Goal: Task Accomplishment & Management: Manage account settings

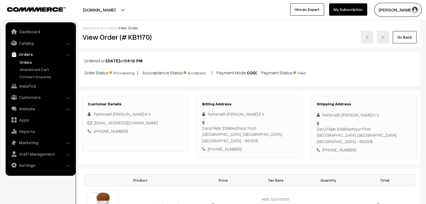
click at [396, 5] on button "Aashish Agarwa…" at bounding box center [398, 10] width 48 height 14
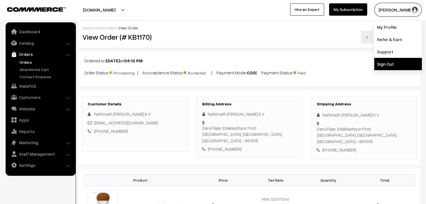
click at [383, 62] on link "Sign Out" at bounding box center [398, 64] width 48 height 12
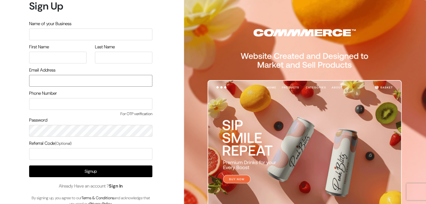
type input "knitbirds@gmail.com"
click at [120, 187] on link "Sign In" at bounding box center [116, 186] width 14 height 6
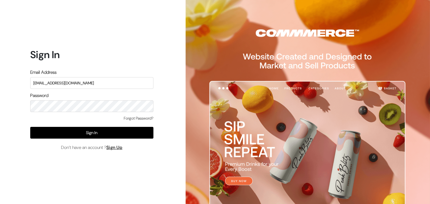
click at [94, 84] on input "[EMAIL_ADDRESS][DOMAIN_NAME]" at bounding box center [91, 83] width 123 height 12
type input "santoshisharma398@gmail.com"
click at [106, 87] on input "santoshisharma398@gmail.com" at bounding box center [91, 83] width 123 height 12
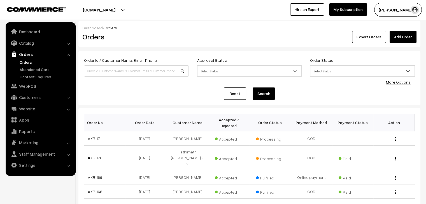
click at [42, 72] on link "Abandoned Cart" at bounding box center [45, 70] width 55 height 6
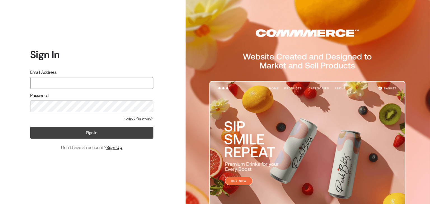
type input "knitbirds@gmail.com"
click at [108, 134] on button "Sign In" at bounding box center [91, 133] width 123 height 12
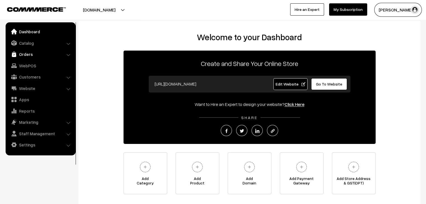
click at [31, 57] on link "Orders" at bounding box center [40, 54] width 67 height 10
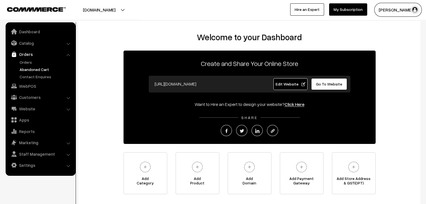
click at [29, 68] on link "Abandoned Cart" at bounding box center [45, 70] width 55 height 6
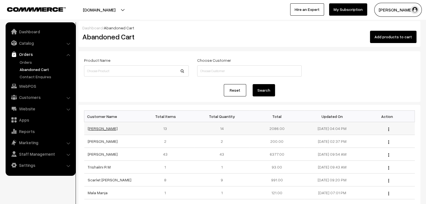
click at [105, 130] on link "Gandhimathi Srinivasan" at bounding box center [103, 128] width 30 height 5
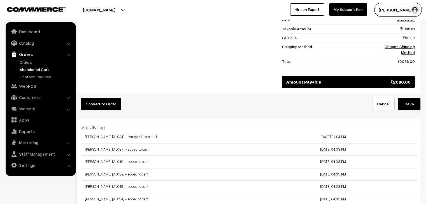
scroll to position [703, 0]
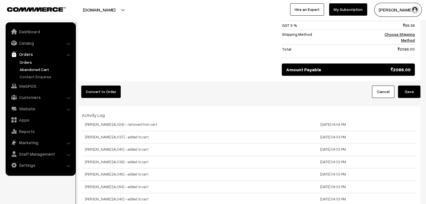
click at [36, 62] on link "Orders" at bounding box center [45, 62] width 55 height 6
